Goal: Complete application form

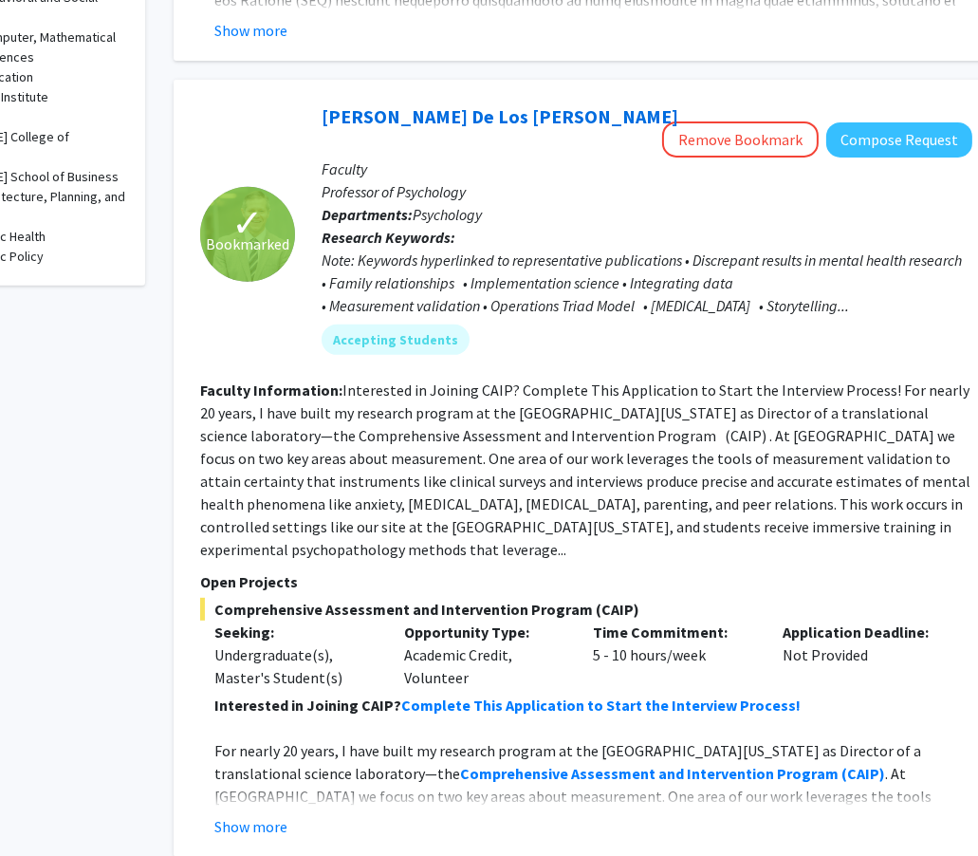
scroll to position [916, 125]
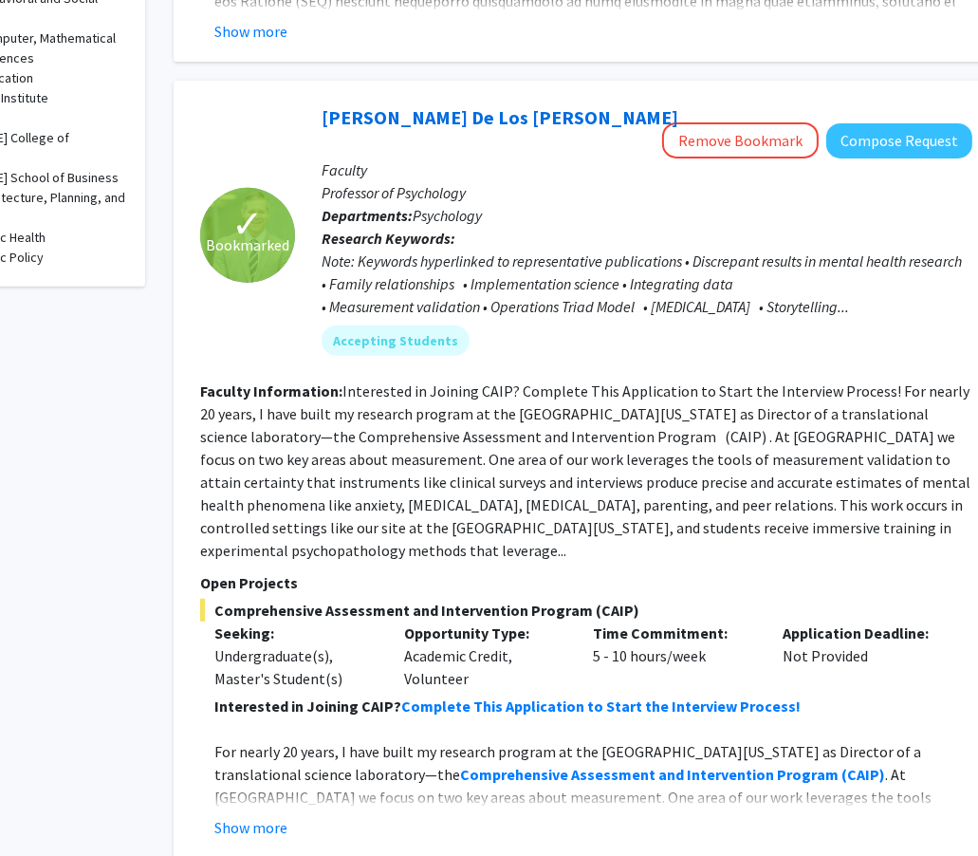
drag, startPoint x: 780, startPoint y: 565, endPoint x: 613, endPoint y: 454, distance: 200.5
click at [613, 454] on fg-read-more "Interested in Joining CAIP? Complete This Application to Start the Interview Pr…" at bounding box center [585, 470] width 770 height 178
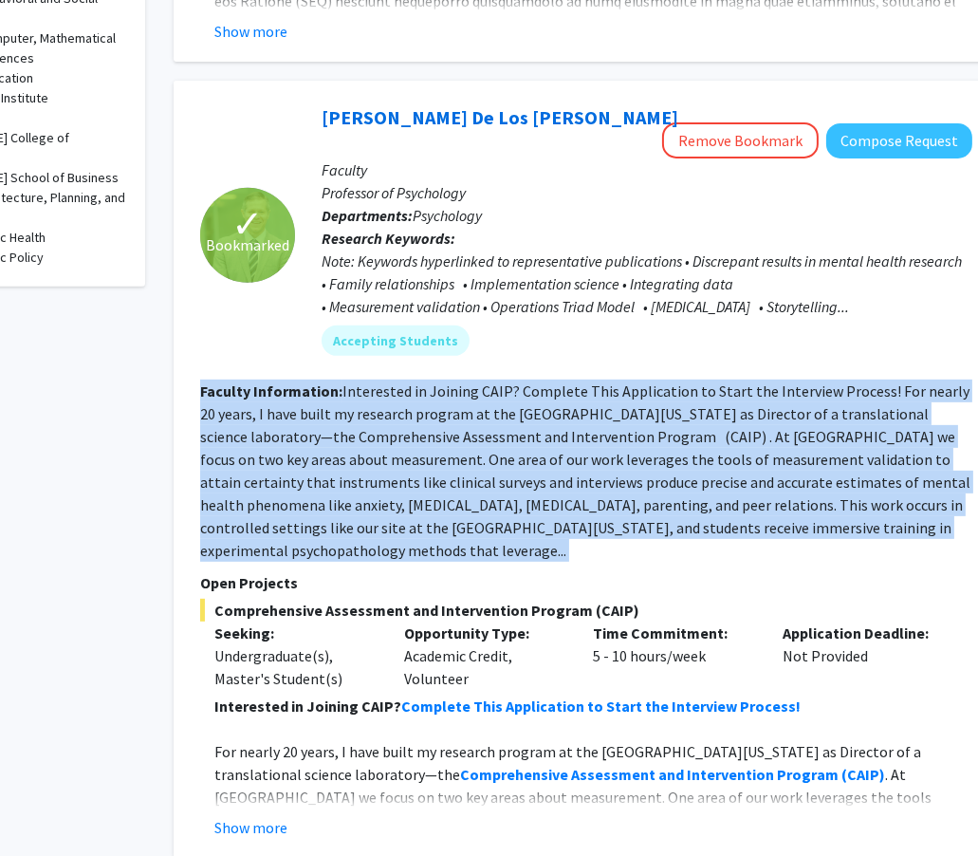
click at [613, 454] on fg-read-more "Interested in Joining CAIP? Complete This Application to Start the Interview Pr…" at bounding box center [585, 470] width 770 height 178
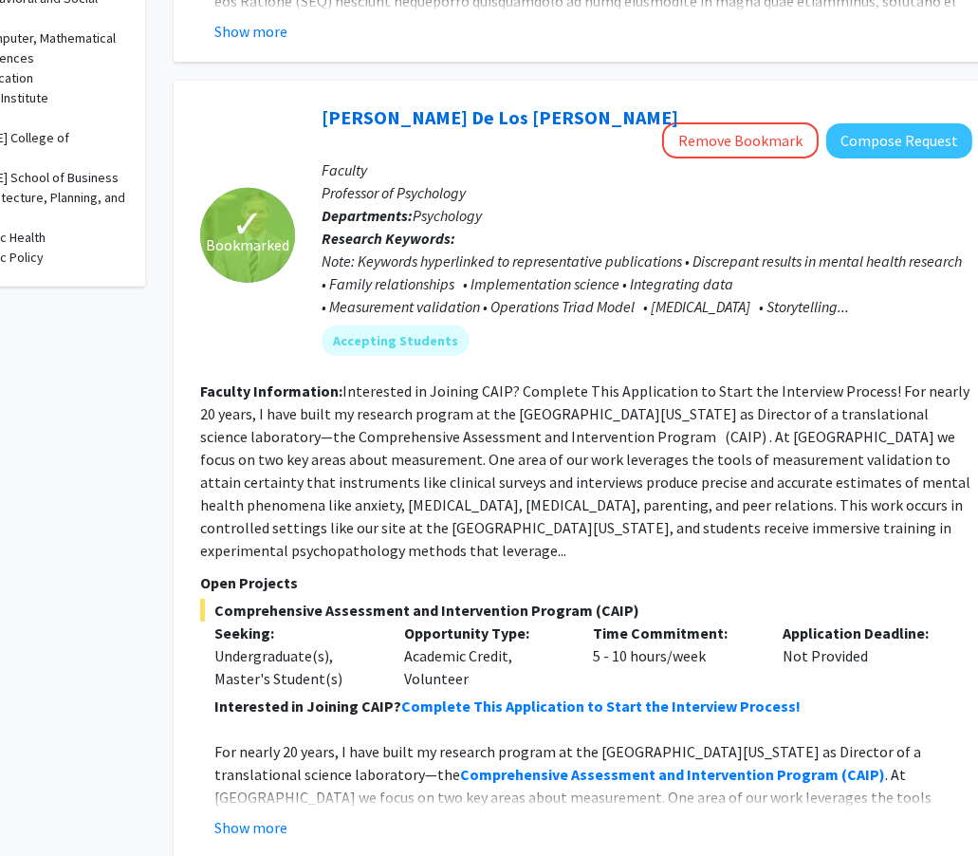
click at [626, 466] on section "Faculty Information: Interested in Joining CAIP? Complete This Application to S…" at bounding box center [586, 471] width 772 height 182
click at [627, 464] on fg-read-more "Interested in Joining CAIP? Complete This Application to Start the Interview Pr…" at bounding box center [585, 470] width 770 height 178
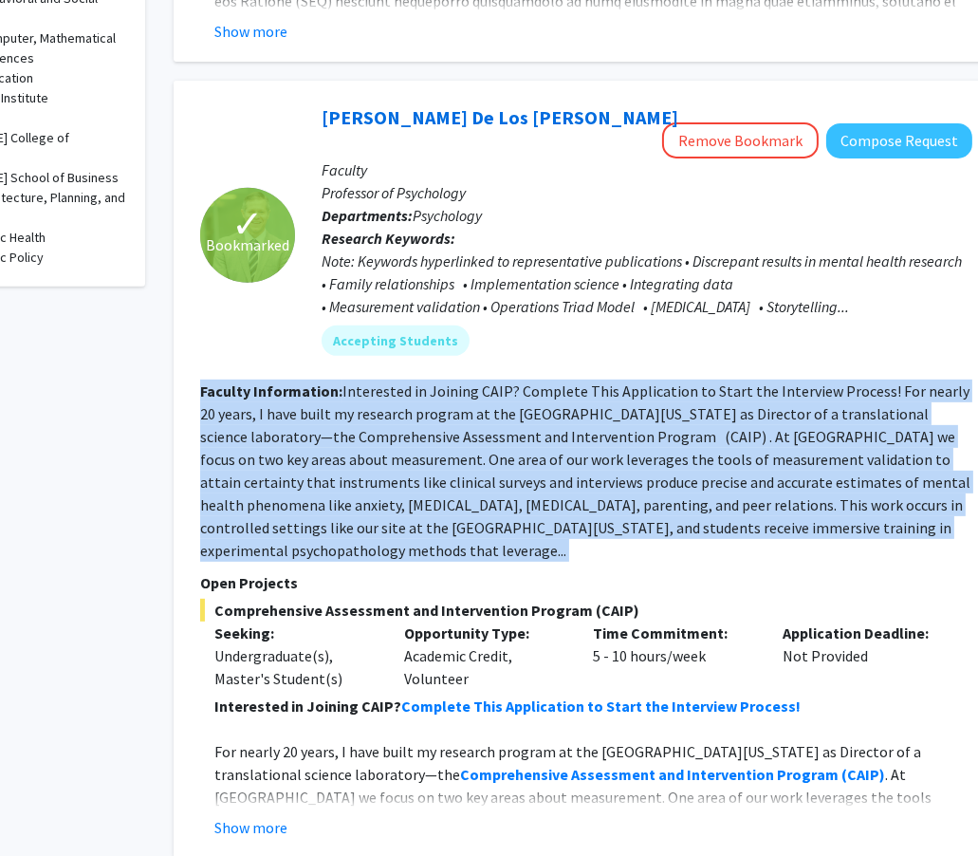
click at [627, 464] on fg-read-more "Interested in Joining CAIP? Complete This Application to Start the Interview Pr…" at bounding box center [585, 470] width 770 height 178
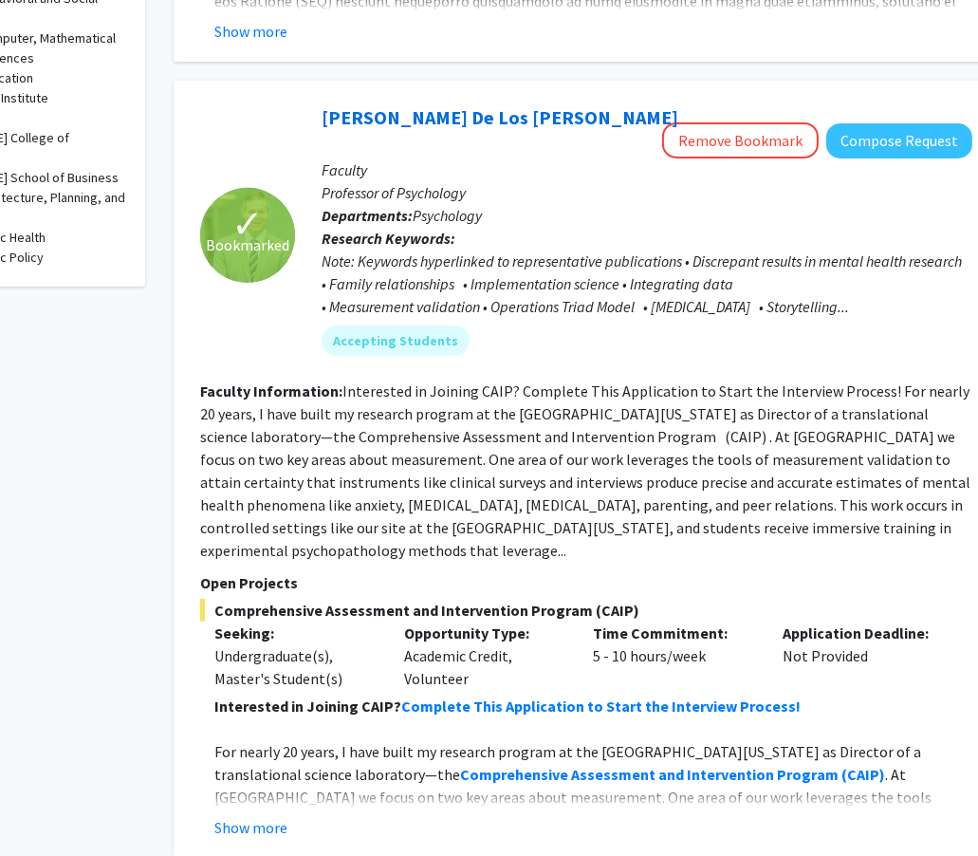
click at [633, 464] on fg-read-more "Interested in Joining CAIP? Complete This Application to Start the Interview Pr…" at bounding box center [585, 470] width 770 height 178
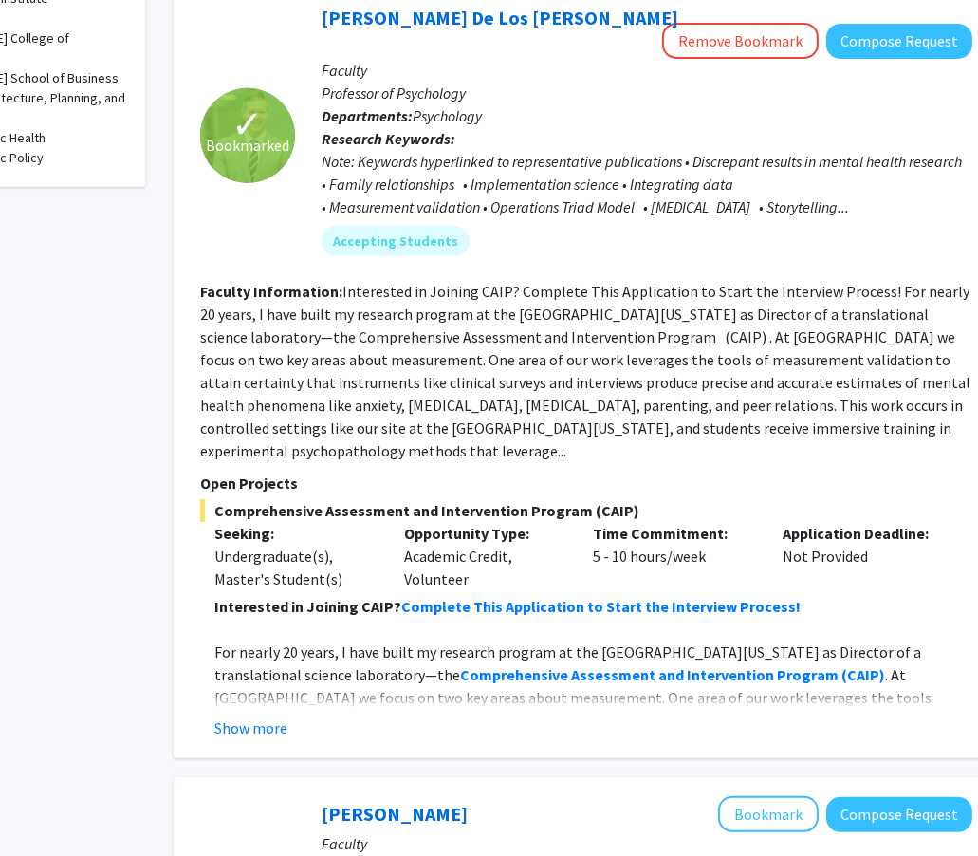
scroll to position [1026, 125]
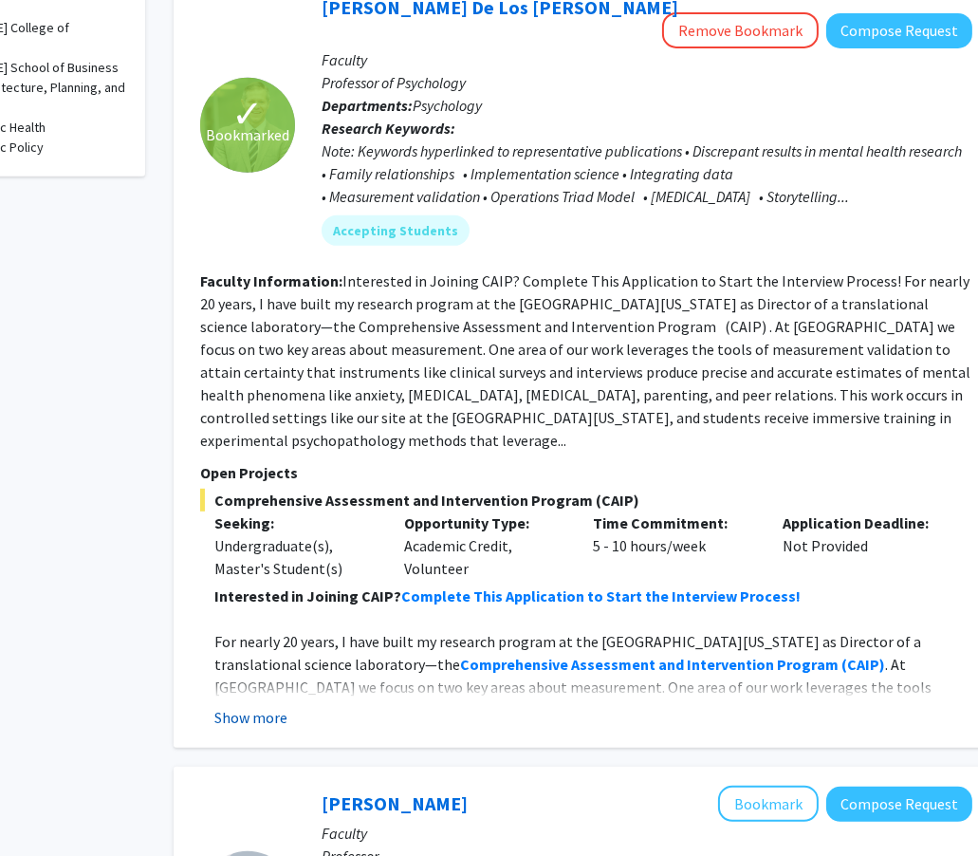
click at [270, 706] on button "Show more" at bounding box center [250, 717] width 73 height 23
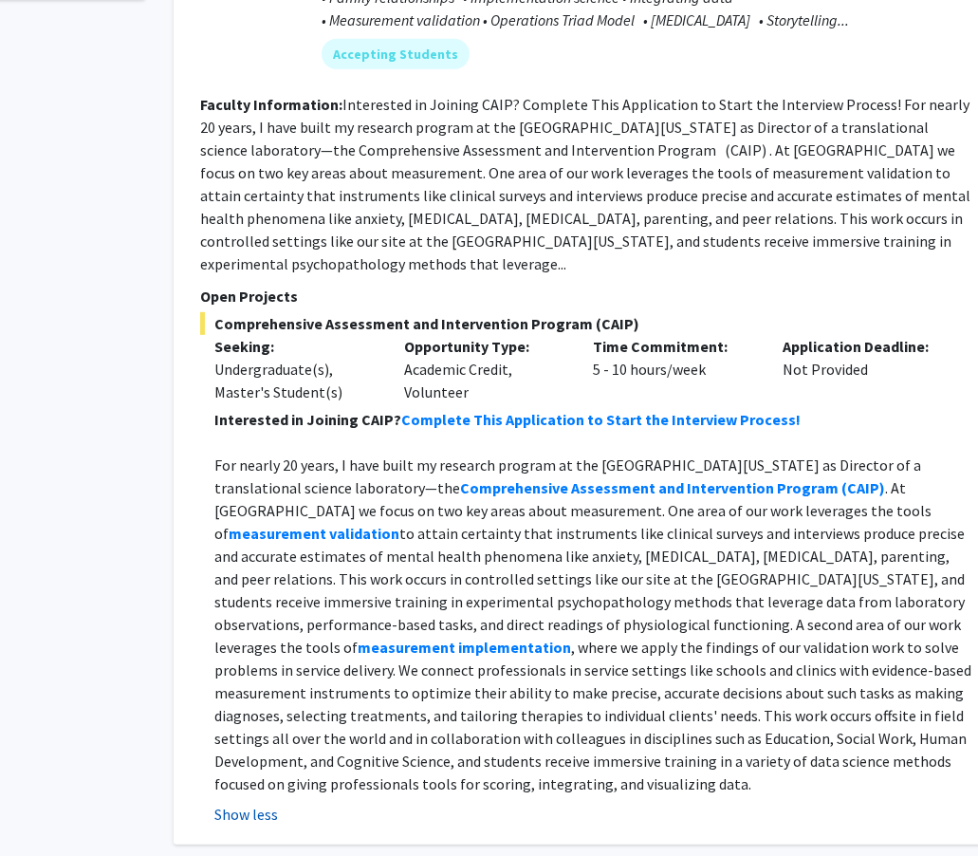
scroll to position [1219, 125]
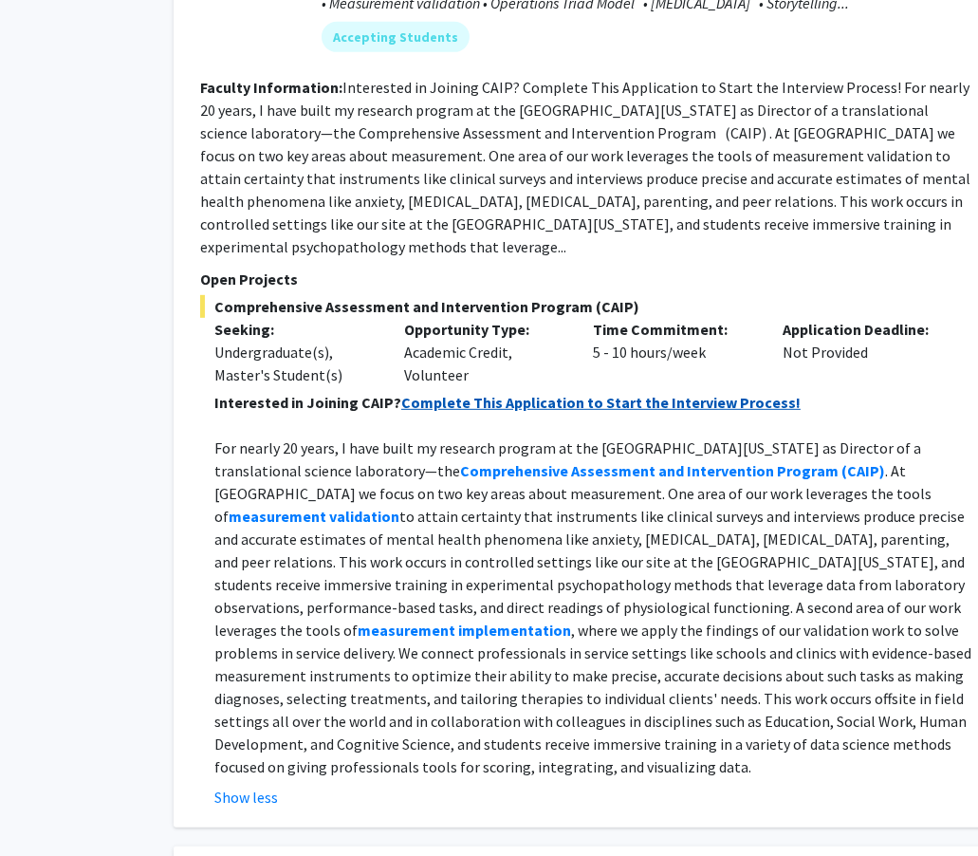
click at [604, 393] on strong "Complete This Application to Start the Interview Process!" at bounding box center [600, 402] width 399 height 19
